Goal: Task Accomplishment & Management: Manage account settings

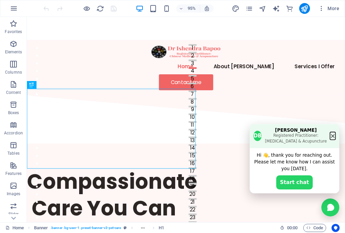
click at [345, 145] on button "×" at bounding box center [349, 142] width 6 height 7
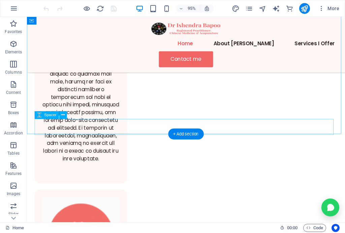
scroll to position [1187, 0]
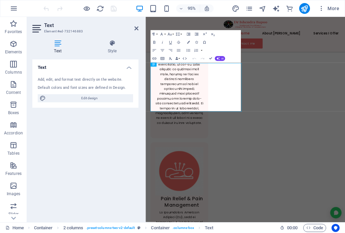
scroll to position [1186, 0]
drag, startPoint x: 212, startPoint y: 146, endPoint x: 197, endPoint y: 147, distance: 15.5
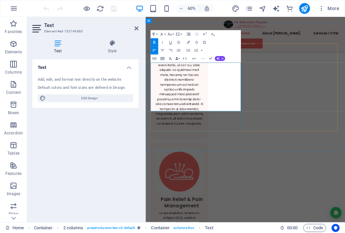
drag, startPoint x: 219, startPoint y: 145, endPoint x: 164, endPoint y: 146, distance: 55.0
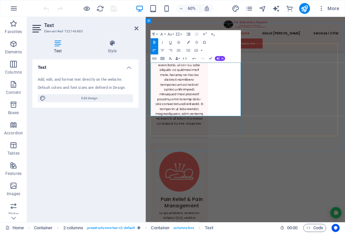
drag, startPoint x: 153, startPoint y: 177, endPoint x: 159, endPoint y: 185, distance: 10.1
drag, startPoint x: 221, startPoint y: 178, endPoint x: 142, endPoint y: 179, distance: 78.6
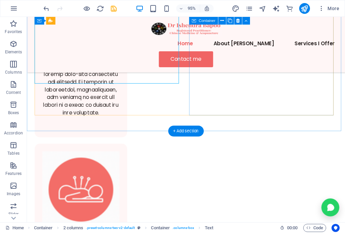
scroll to position [1241, 0]
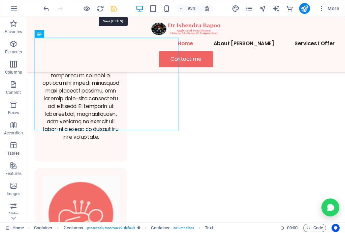
click at [113, 9] on icon "save" at bounding box center [114, 9] width 8 height 8
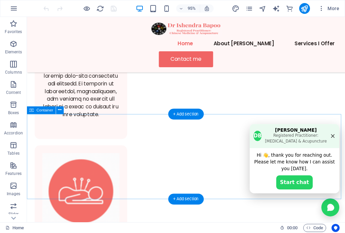
scroll to position [1214, 0]
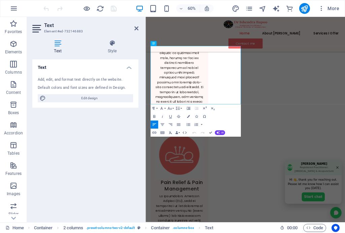
scroll to position [1213, 0]
drag, startPoint x: 261, startPoint y: 117, endPoint x: 250, endPoint y: 118, distance: 11.2
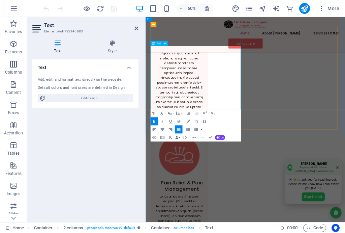
drag, startPoint x: 226, startPoint y: 126, endPoint x: 238, endPoint y: 147, distance: 24.1
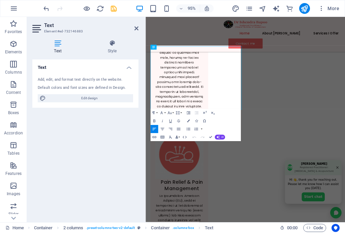
scroll to position [1214, 0]
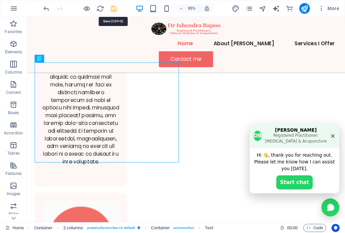
click at [115, 9] on icon "save" at bounding box center [114, 9] width 8 height 8
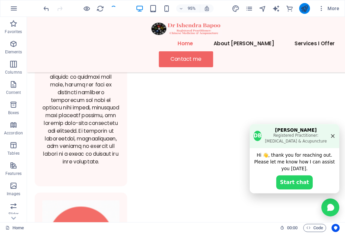
click at [0, 0] on button "publish" at bounding box center [0, 0] width 0 height 0
